Goal: Task Accomplishment & Management: Use online tool/utility

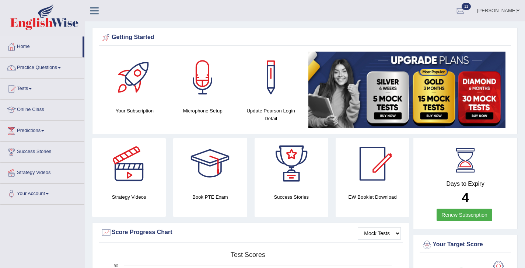
click at [18, 89] on link "Tests" at bounding box center [42, 87] width 84 height 18
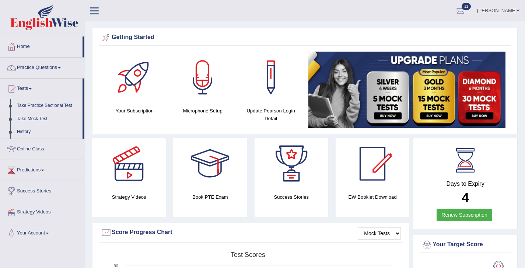
click at [49, 106] on link "Take Practice Sectional Test" at bounding box center [48, 105] width 69 height 13
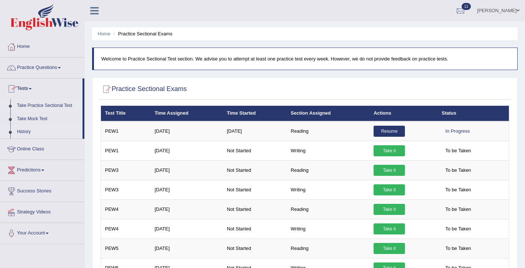
click at [24, 131] on link "History" at bounding box center [48, 131] width 69 height 13
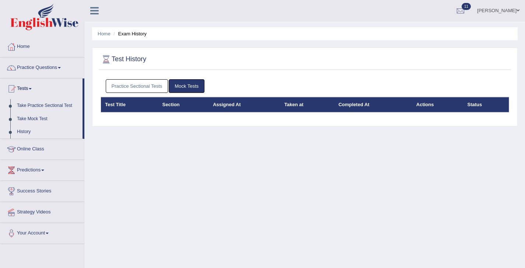
click at [145, 89] on link "Practice Sectional Tests" at bounding box center [137, 86] width 63 height 14
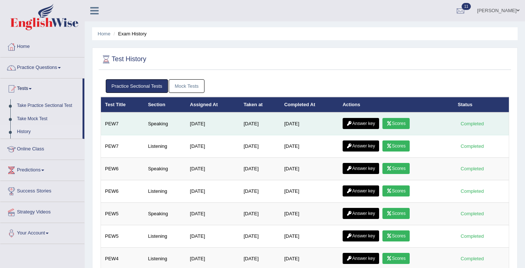
click at [405, 128] on link "Scores" at bounding box center [395, 123] width 27 height 11
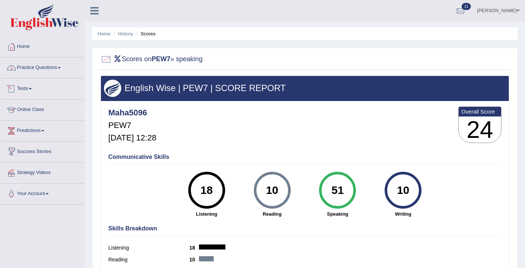
click at [29, 68] on link "Practice Questions" at bounding box center [42, 66] width 84 height 18
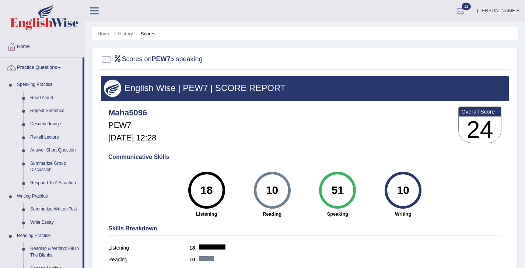
click at [121, 34] on link "History" at bounding box center [125, 34] width 15 height 6
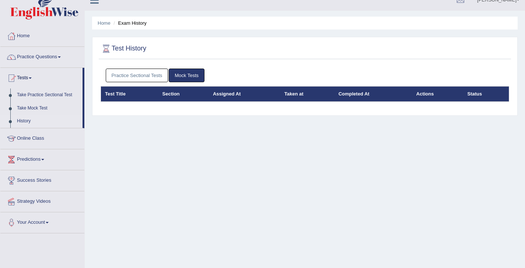
scroll to position [14, 0]
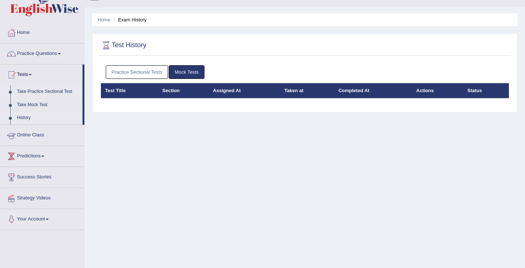
click at [33, 91] on link "Take Practice Sectional Test" at bounding box center [48, 91] width 69 height 13
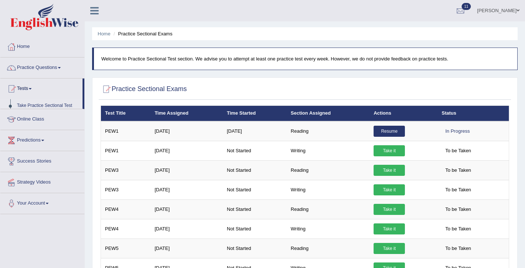
click at [33, 91] on link "Tests" at bounding box center [41, 87] width 82 height 18
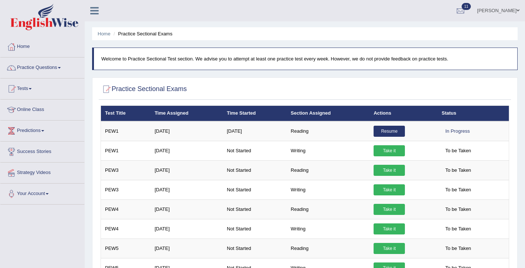
click at [31, 88] on link "Tests" at bounding box center [42, 87] width 84 height 18
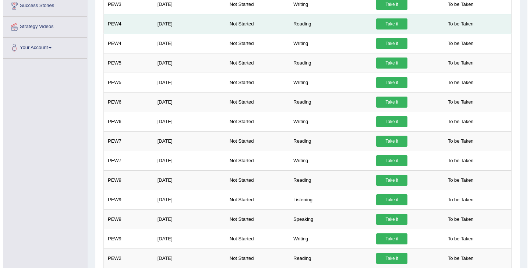
scroll to position [187, 0]
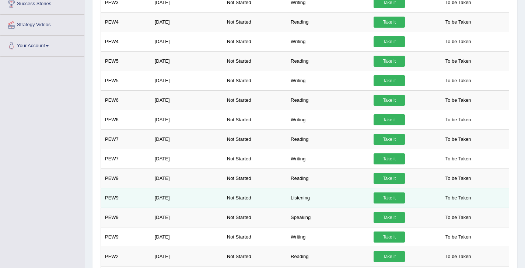
click at [395, 197] on link "Take it" at bounding box center [388, 197] width 31 height 11
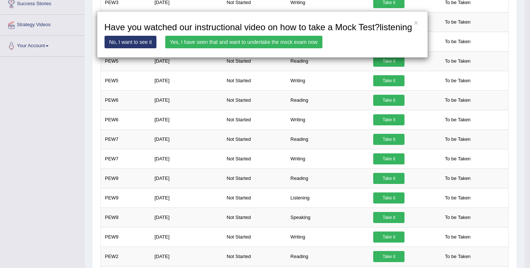
click at [256, 48] on link "Yes, I have seen that and want to undertake the mock exam now" at bounding box center [243, 42] width 157 height 13
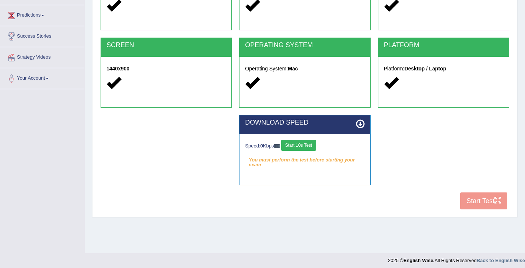
scroll to position [119, 0]
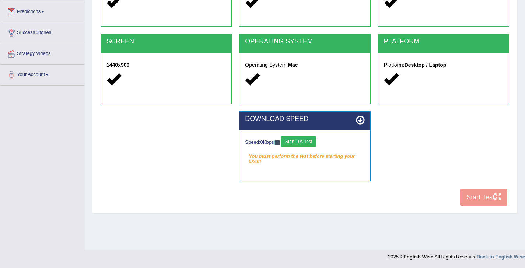
click at [302, 140] on button "Start 10s Test" at bounding box center [298, 141] width 35 height 11
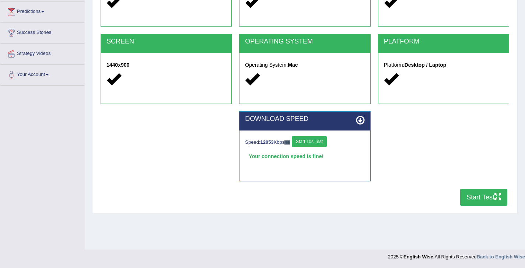
click at [489, 195] on button "Start Test" at bounding box center [483, 197] width 47 height 17
